Goal: Task Accomplishment & Management: Manage account settings

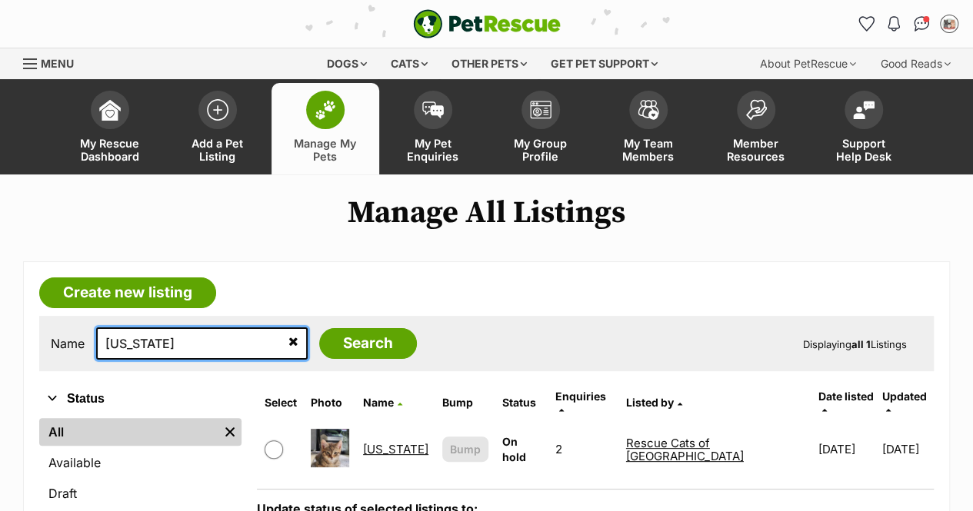
drag, startPoint x: 174, startPoint y: 346, endPoint x: 105, endPoint y: 321, distance: 73.7
click at [103, 322] on div "Name indiana Search Displaying all 1 Listings" at bounding box center [486, 343] width 894 height 55
type input "c"
type input "cricket"
click at [319, 328] on input "Search" at bounding box center [368, 343] width 98 height 31
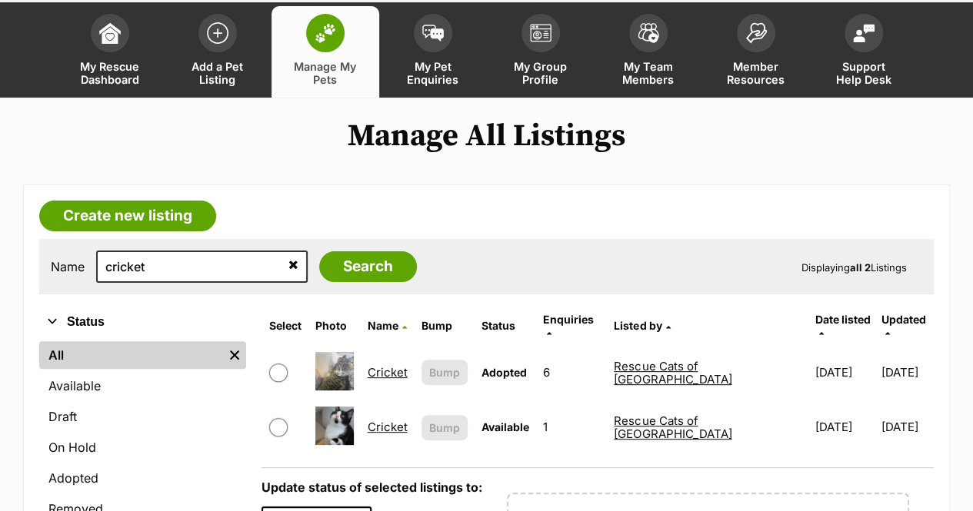
click at [388, 420] on link "Cricket" at bounding box center [388, 427] width 40 height 15
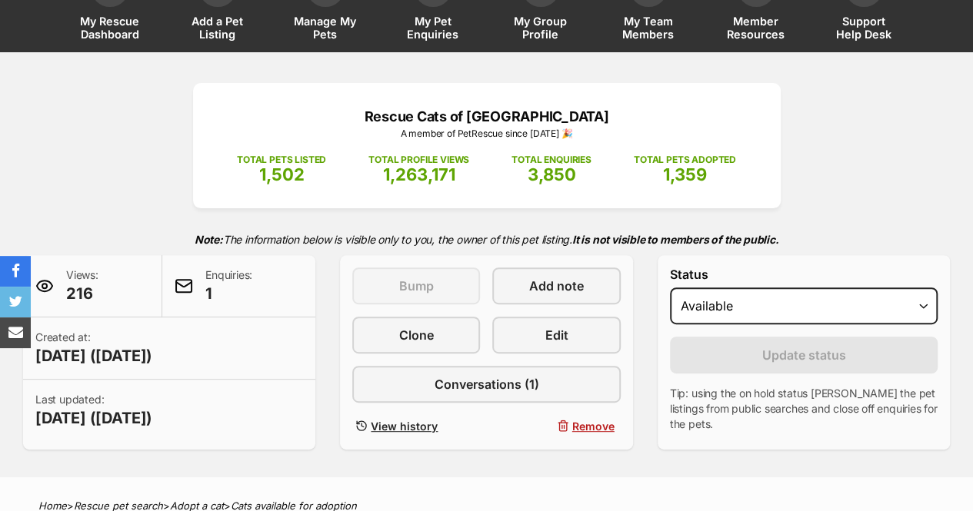
scroll to position [154, 0]
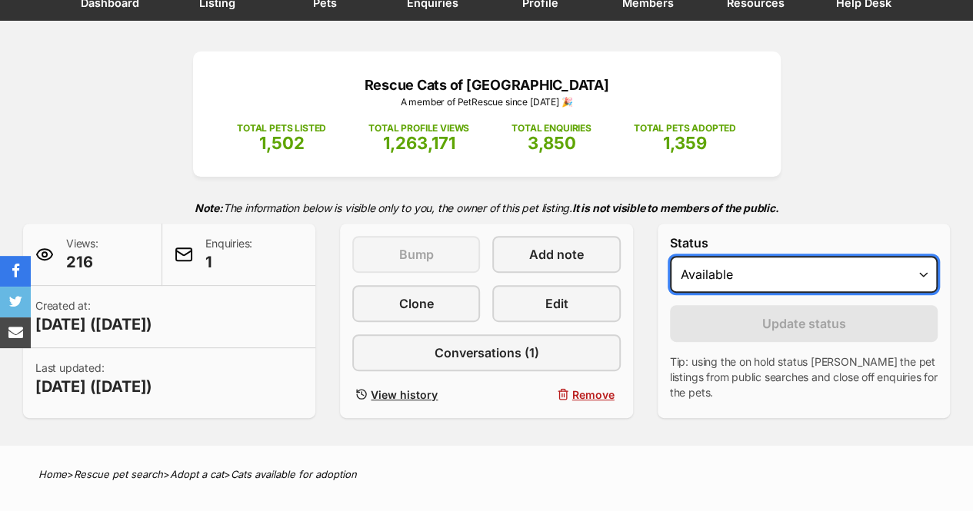
click at [875, 281] on select "Draft - not available as listing has enquires Available On hold Adopted" at bounding box center [804, 274] width 268 height 37
select select "on_hold"
click at [670, 256] on select "Draft - not available as listing has enquires Available On hold Adopted" at bounding box center [804, 274] width 268 height 37
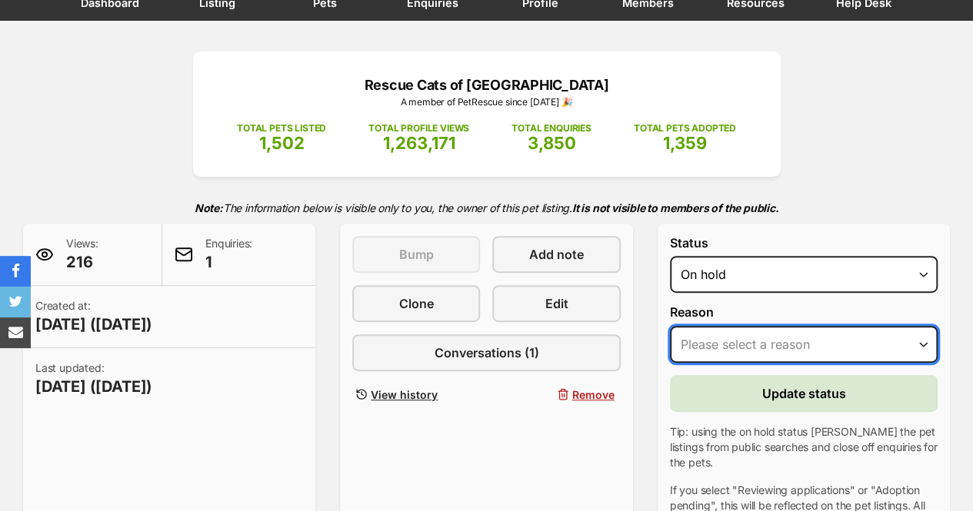
click at [814, 341] on select "Please select a reason Medical reasons Reviewing applications Adoption pending …" at bounding box center [804, 344] width 268 height 37
select select "adoption_pending"
click at [670, 326] on select "Please select a reason Medical reasons Reviewing applications Adoption pending …" at bounding box center [804, 344] width 268 height 37
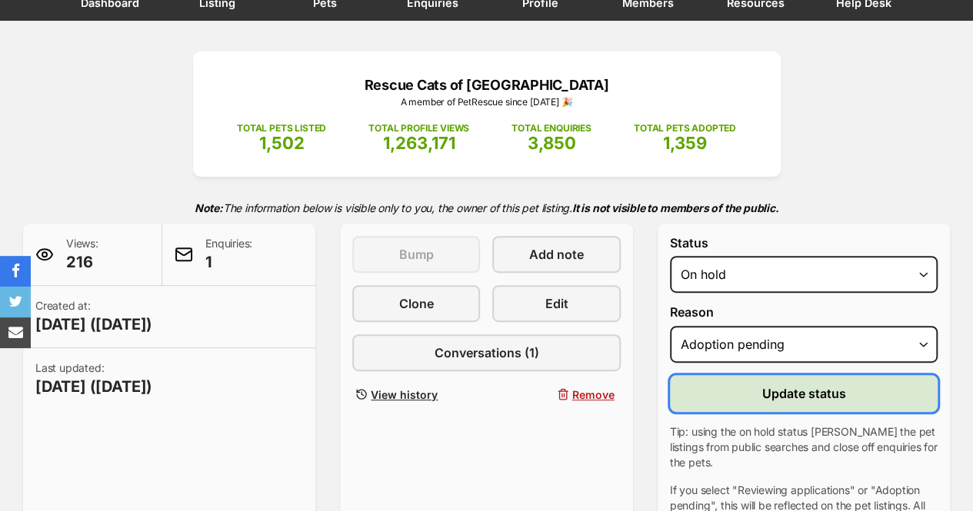
click at [778, 404] on button "Update status" at bounding box center [804, 393] width 268 height 37
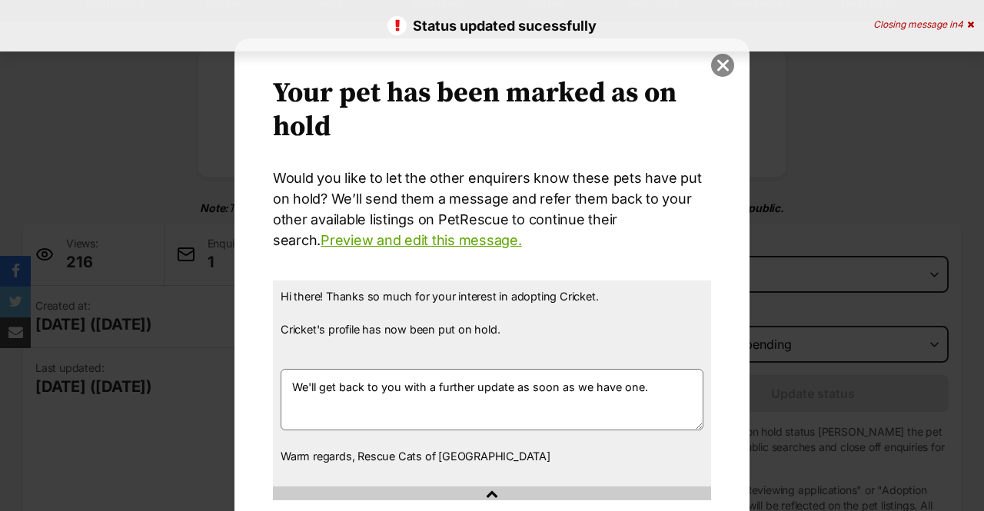
click at [717, 65] on button "close" at bounding box center [722, 65] width 23 height 23
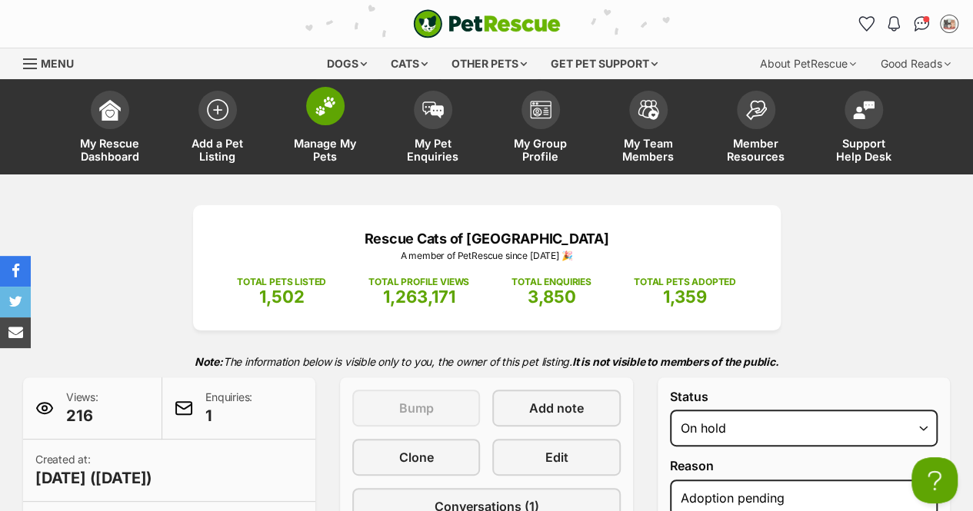
click at [318, 105] on img at bounding box center [326, 106] width 22 height 20
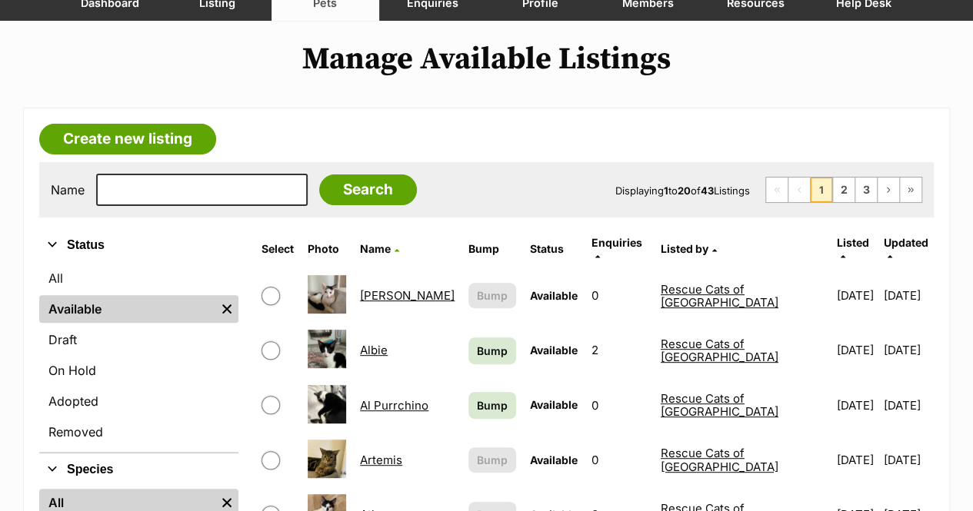
scroll to position [231, 0]
